Goal: Transaction & Acquisition: Subscribe to service/newsletter

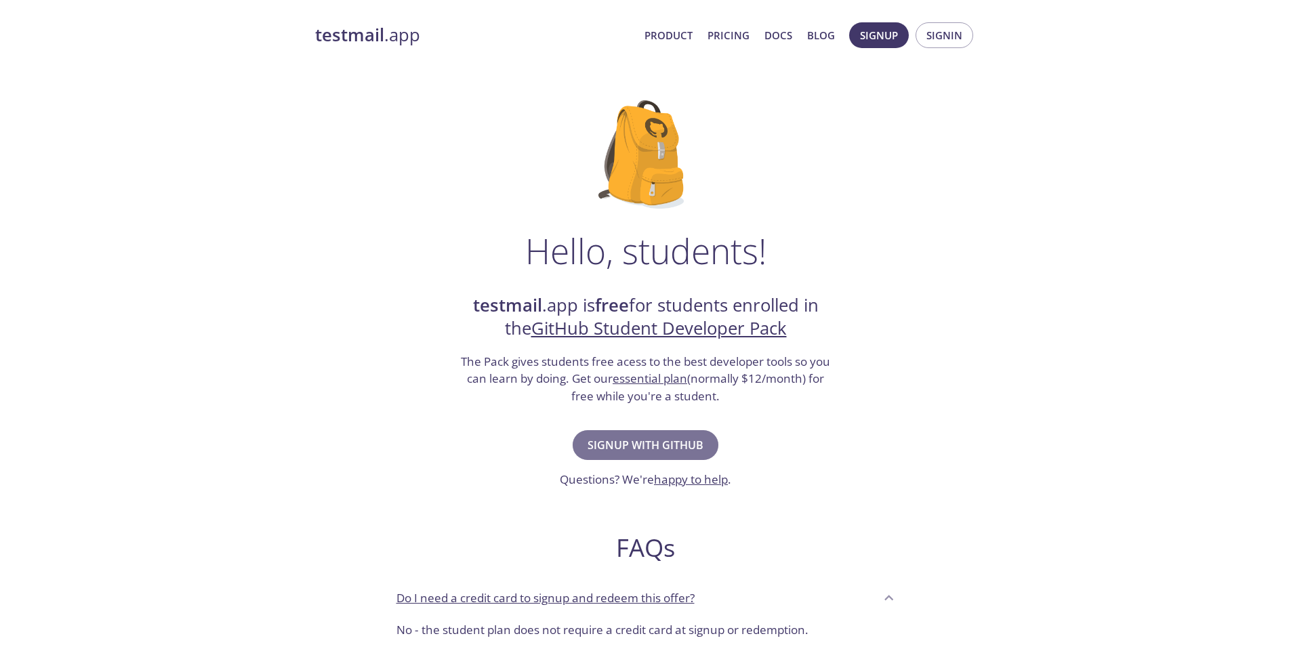
click at [686, 443] on span "Signup with GitHub" at bounding box center [645, 445] width 116 height 19
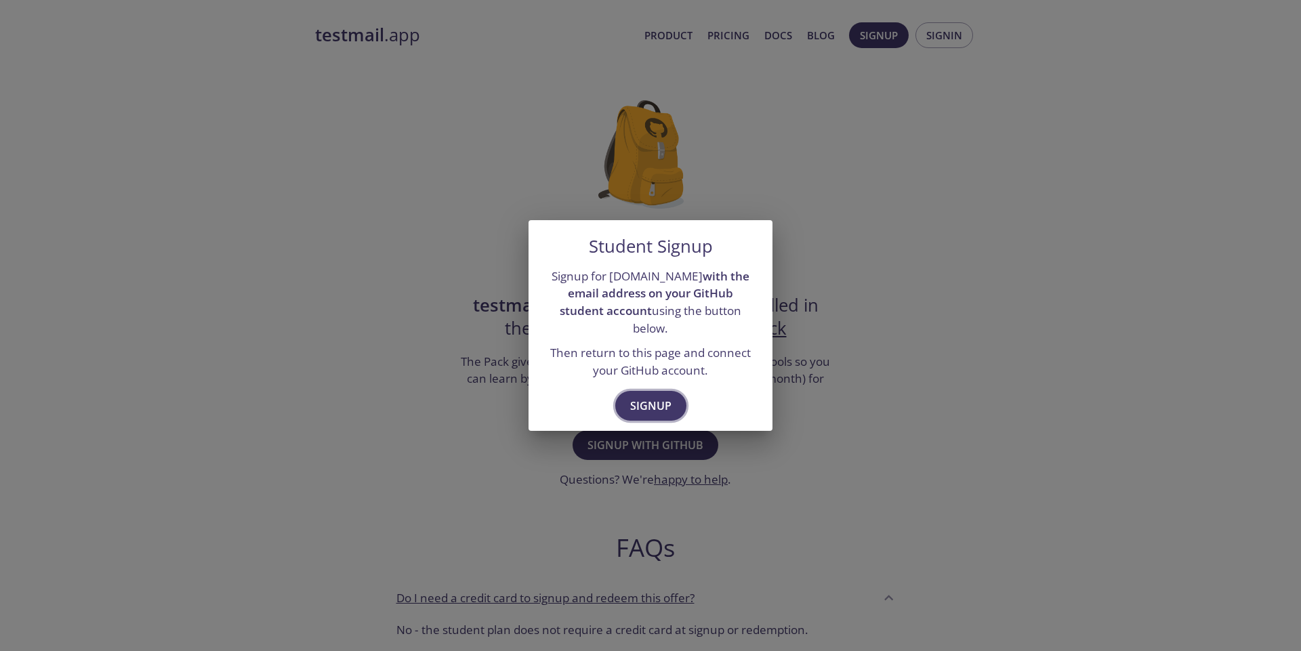
click at [666, 396] on span "Signup" at bounding box center [650, 405] width 41 height 19
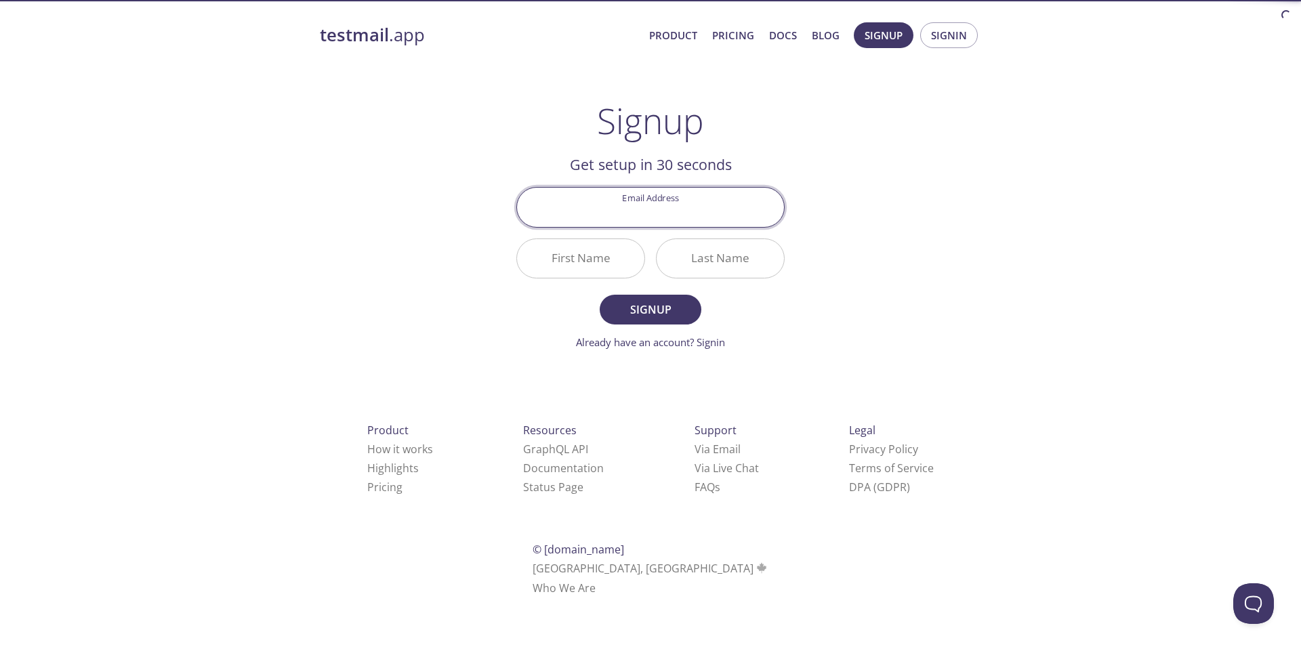
click at [665, 213] on input "Email Address" at bounding box center [650, 207] width 267 height 39
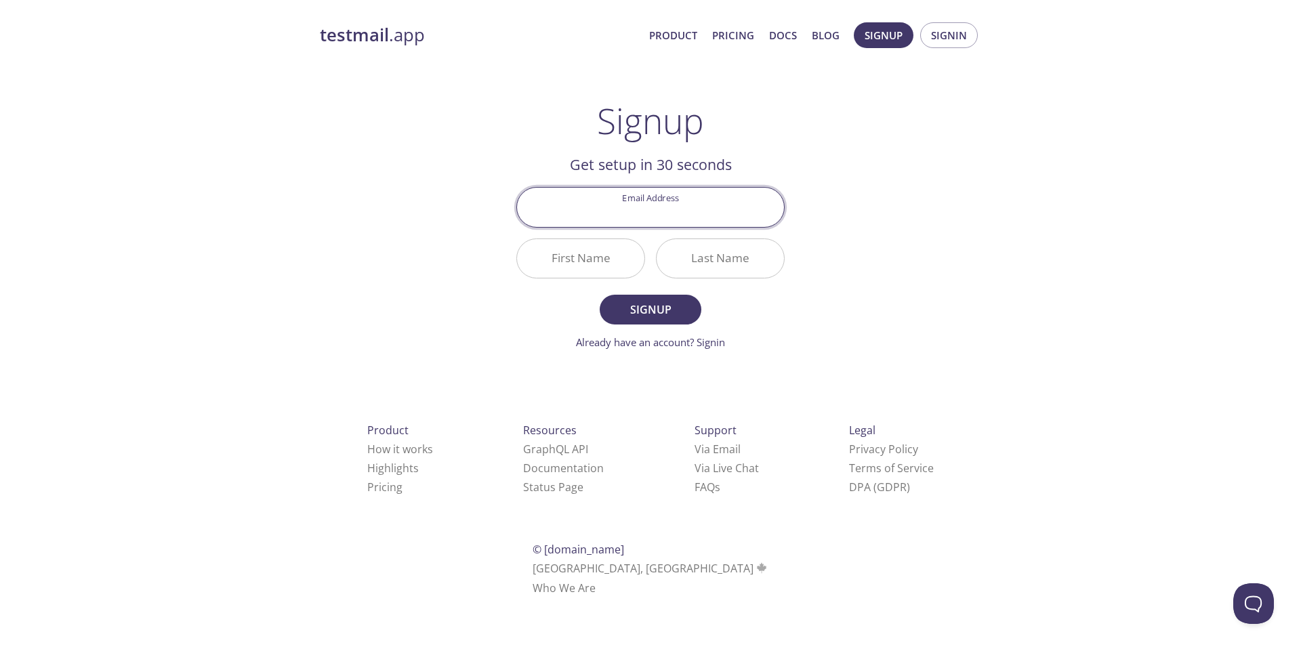
type input "[EMAIL_ADDRESS][DOMAIN_NAME]"
click at [600, 267] on input "First Name" at bounding box center [580, 258] width 127 height 39
type input "Mitiku"
click at [705, 266] on input "Last Name" at bounding box center [719, 258] width 127 height 39
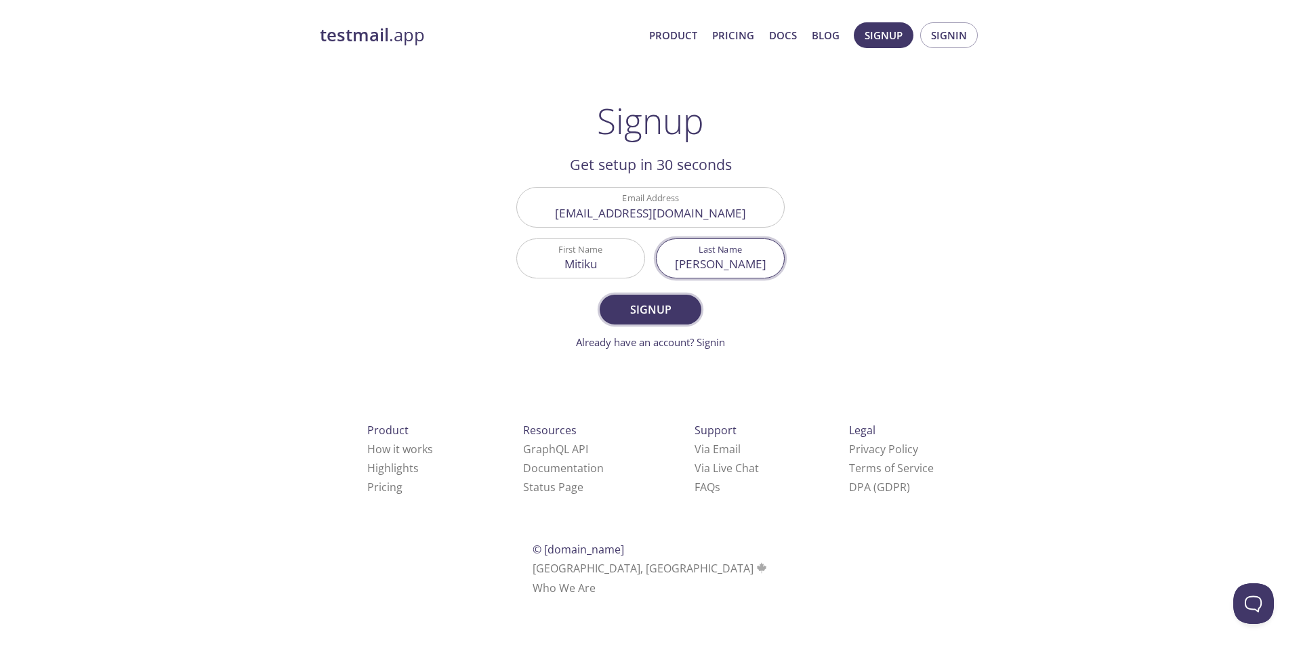
type input "[PERSON_NAME]"
click at [659, 297] on button "Signup" at bounding box center [651, 310] width 102 height 30
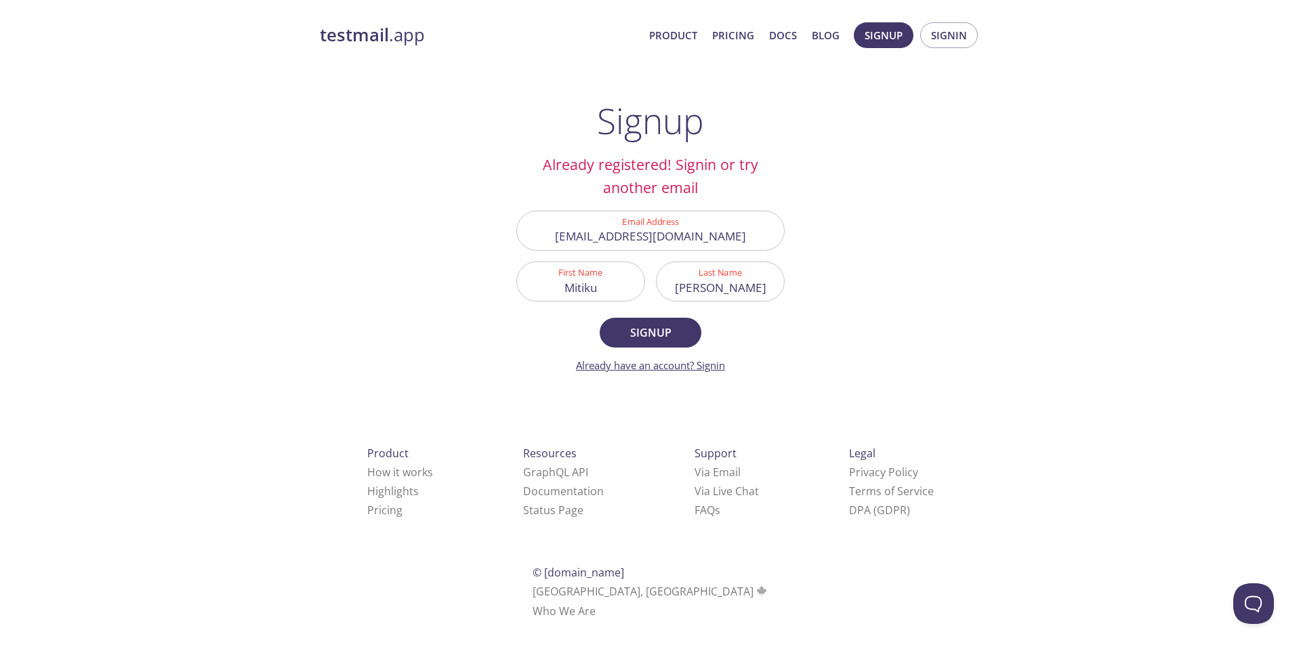
click at [709, 363] on link "Already have an account? Signin" at bounding box center [650, 365] width 149 height 14
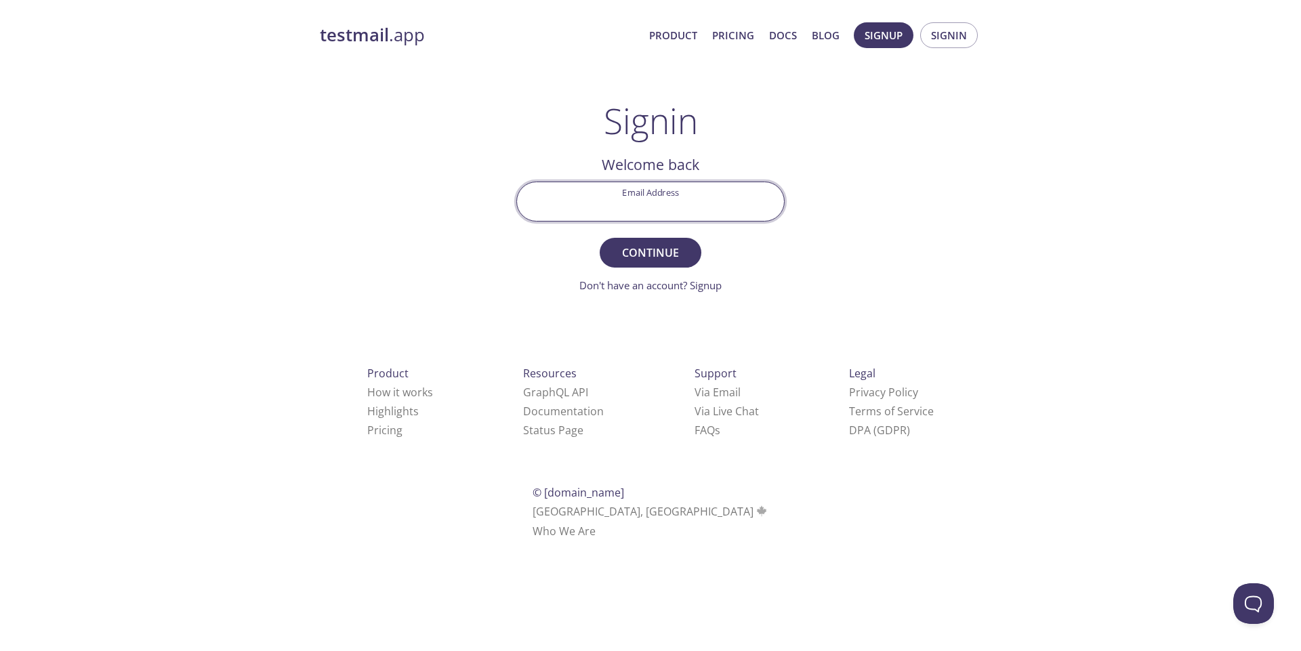
click at [658, 204] on input "Email Address" at bounding box center [650, 201] width 267 height 39
type input "[EMAIL_ADDRESS][DOMAIN_NAME]"
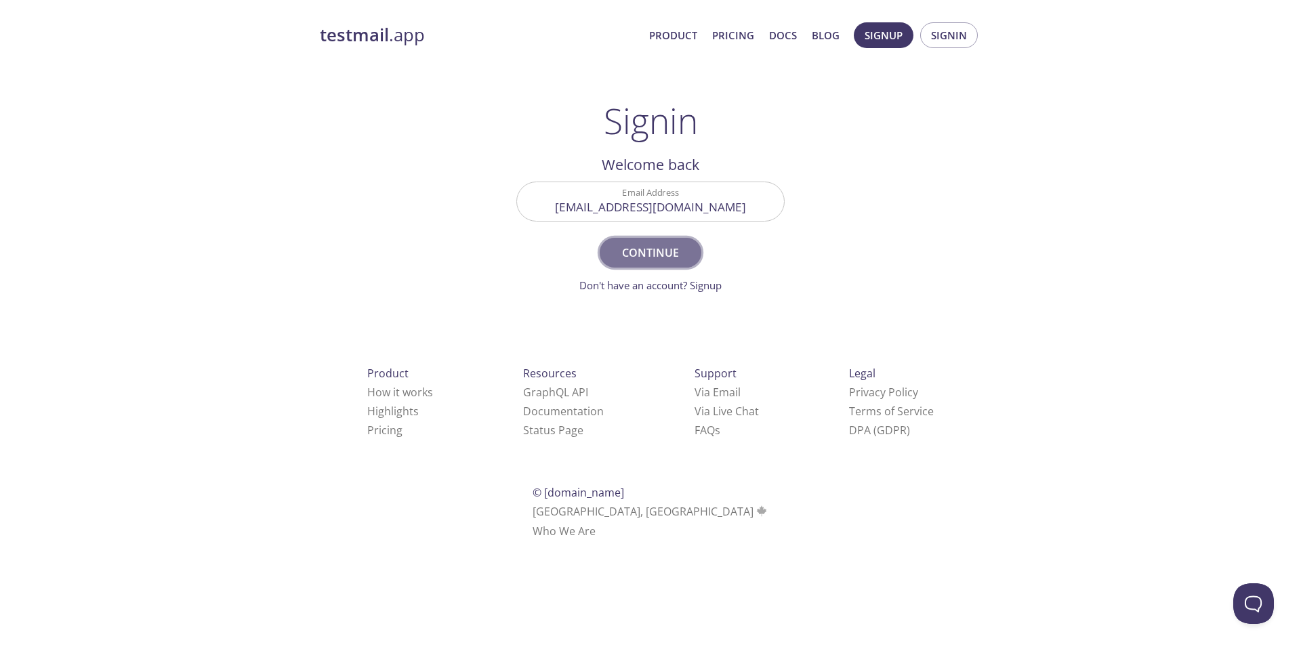
click at [659, 260] on span "Continue" at bounding box center [650, 252] width 72 height 19
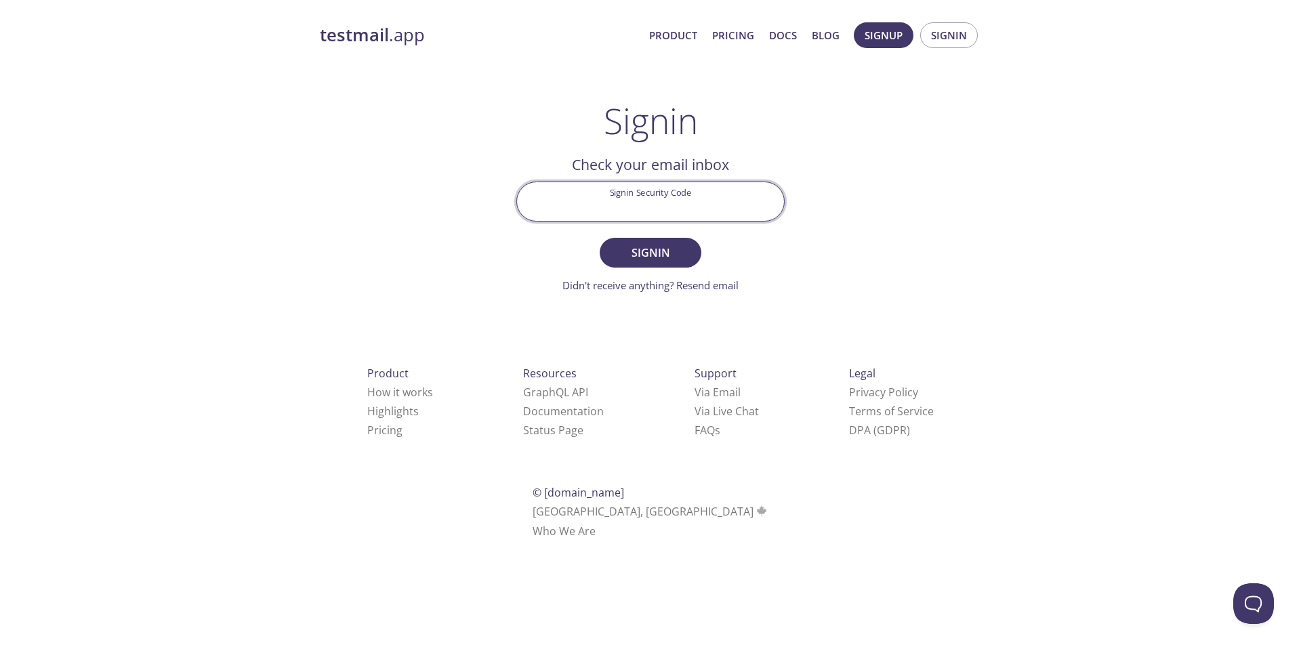
click at [611, 198] on input "Signin Security Code" at bounding box center [650, 201] width 267 height 39
paste input "7J5U73V"
type input "7J5U73V"
click at [673, 248] on span "Signin" at bounding box center [650, 252] width 72 height 19
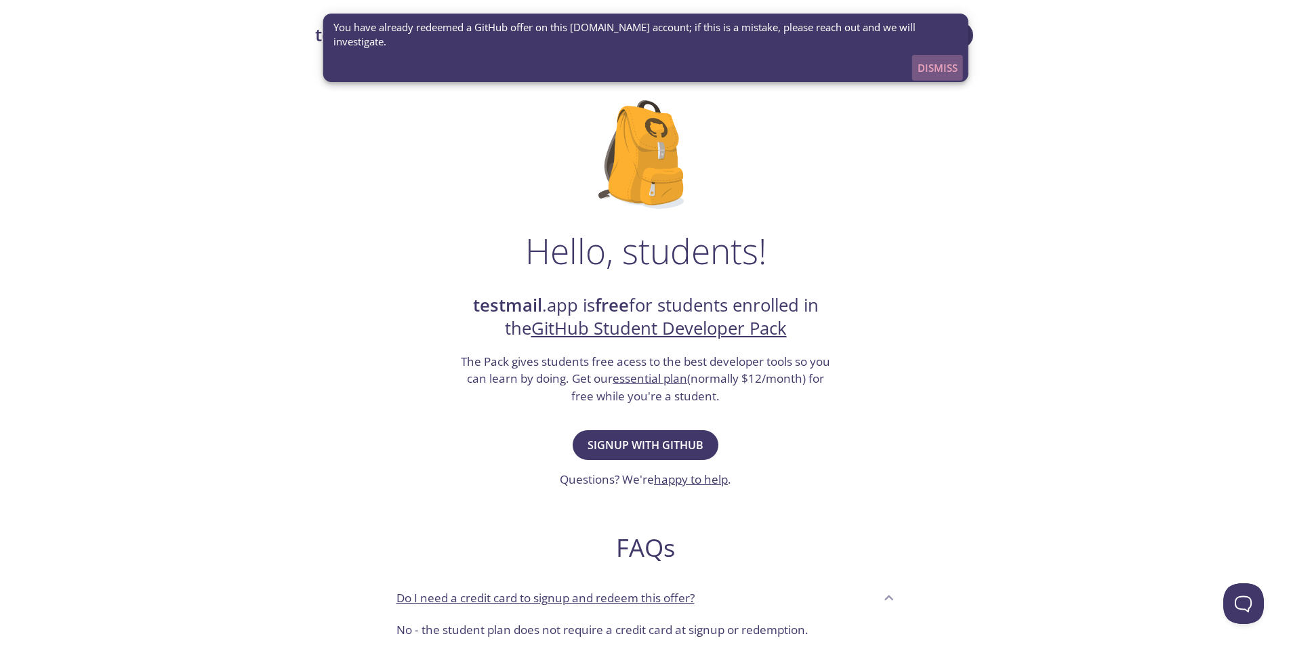
click at [948, 59] on span "Dismiss" at bounding box center [937, 68] width 40 height 18
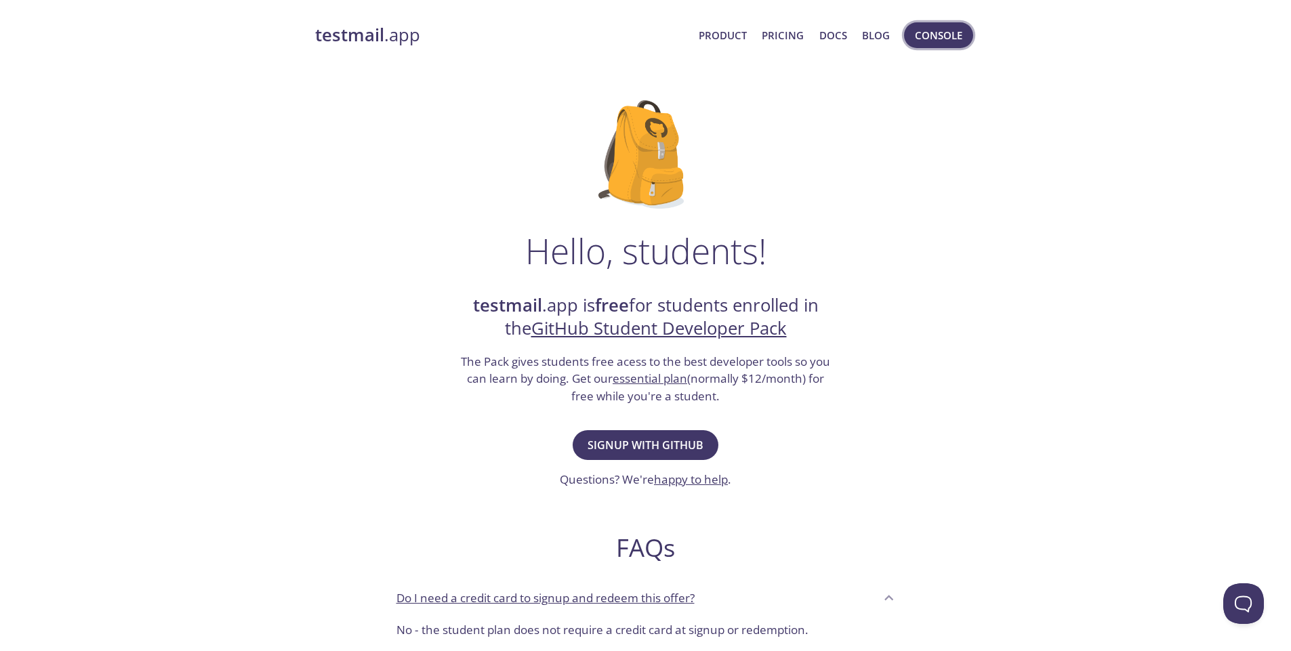
click at [954, 33] on span "Console" at bounding box center [938, 35] width 47 height 18
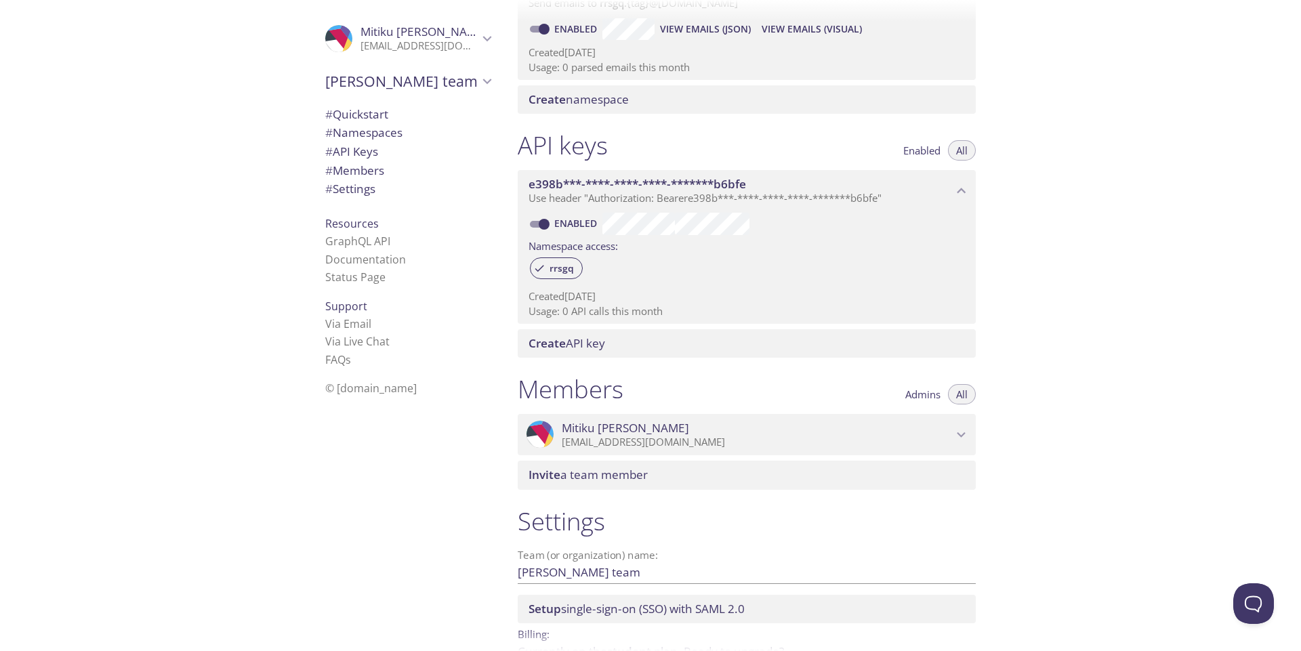
scroll to position [312, 0]
